Goal: Information Seeking & Learning: Compare options

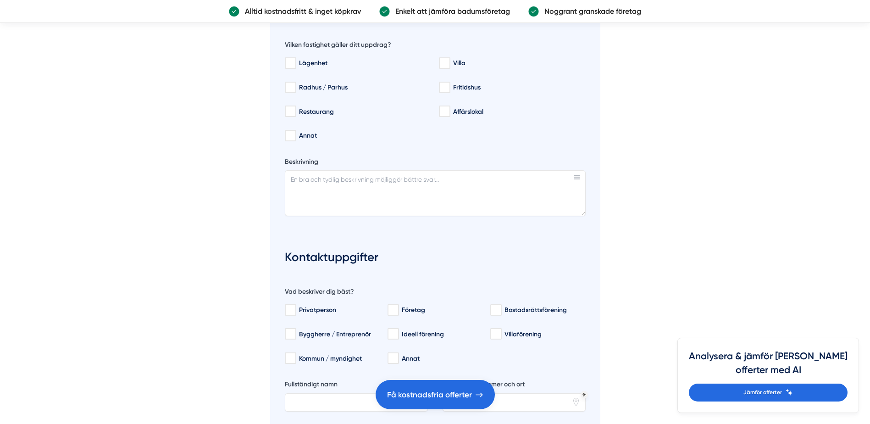
scroll to position [1697, 0]
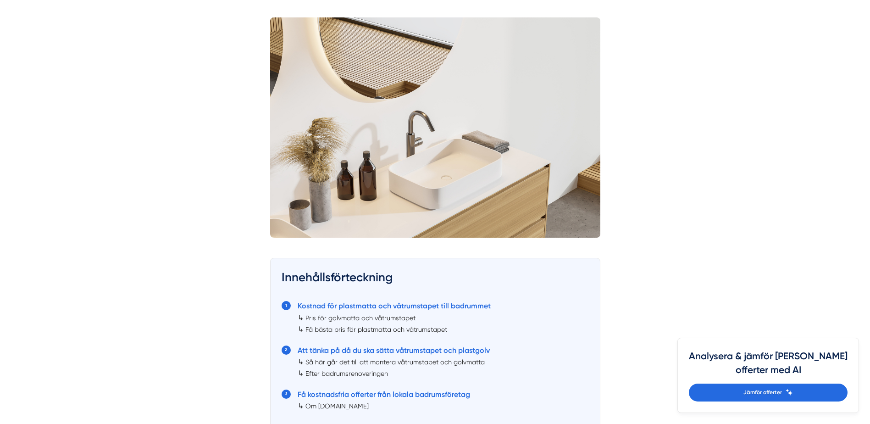
scroll to position [321, 0]
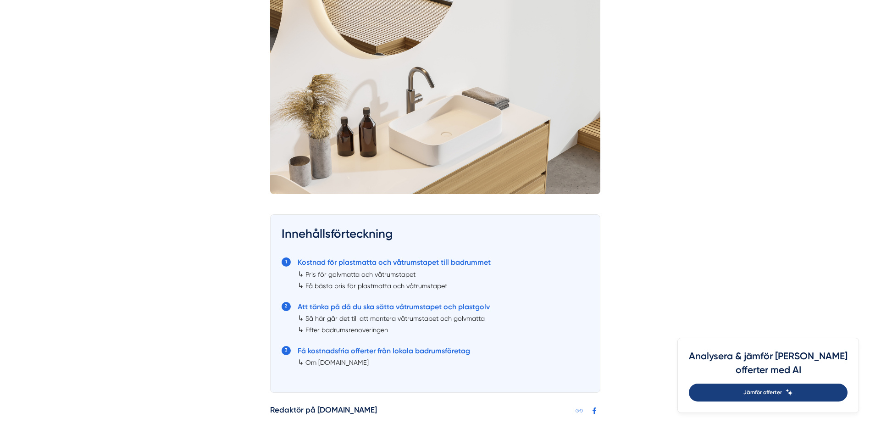
click at [776, 388] on span "Jämför offerter" at bounding box center [762, 392] width 39 height 9
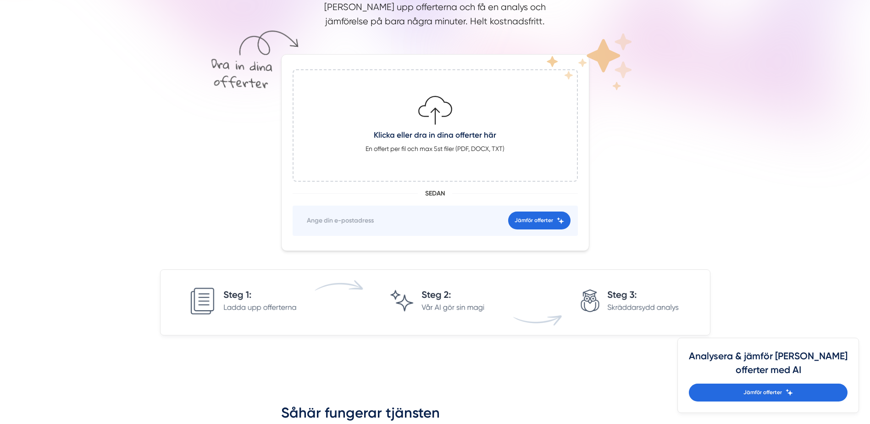
scroll to position [183, 0]
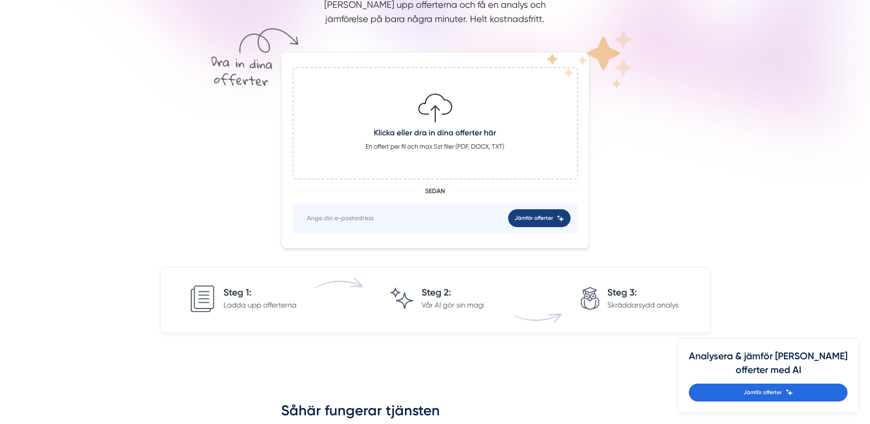
click at [531, 222] on span "Jämför offerter" at bounding box center [534, 218] width 39 height 9
